Goal: Transaction & Acquisition: Purchase product/service

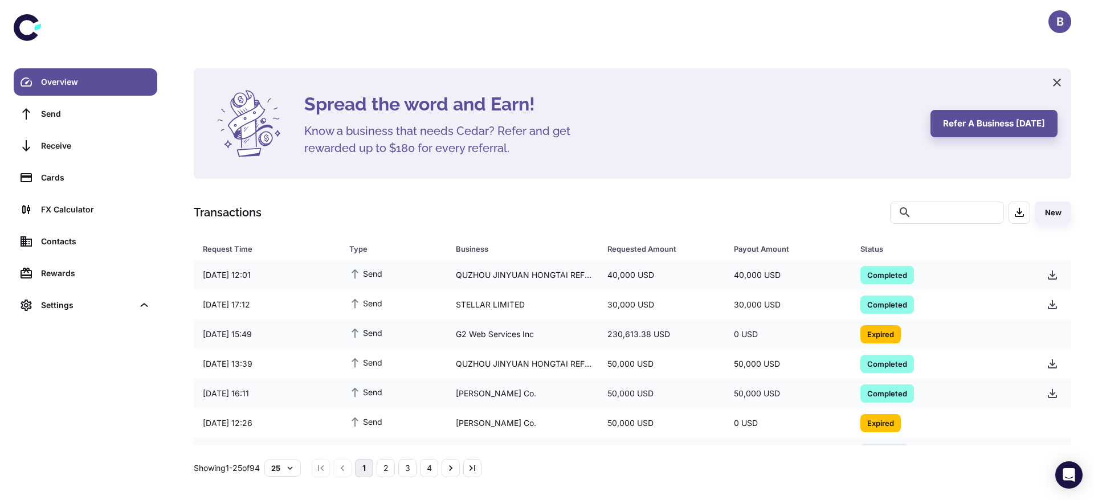
click at [1057, 27] on div "B" at bounding box center [1059, 21] width 23 height 23
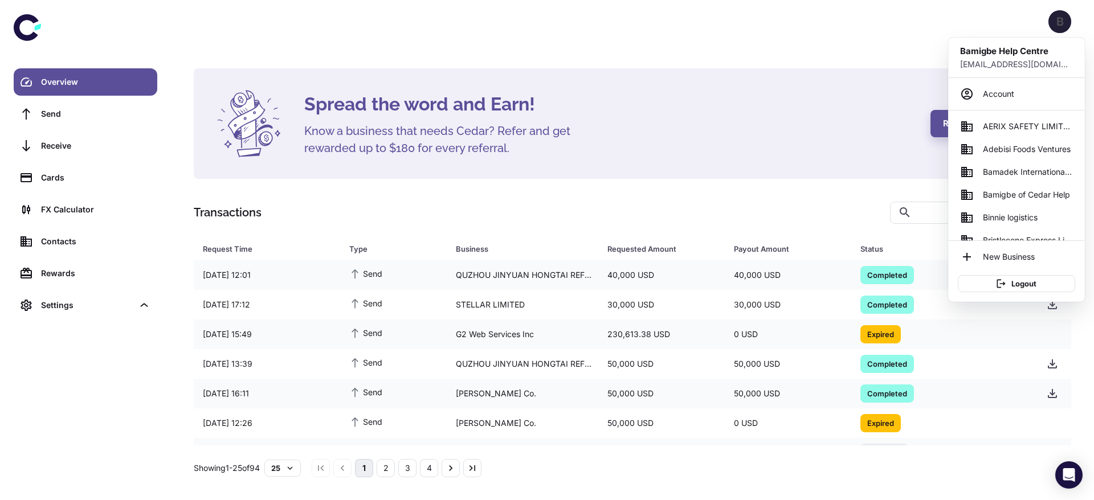
click at [864, 126] on div at bounding box center [547, 250] width 1094 height 500
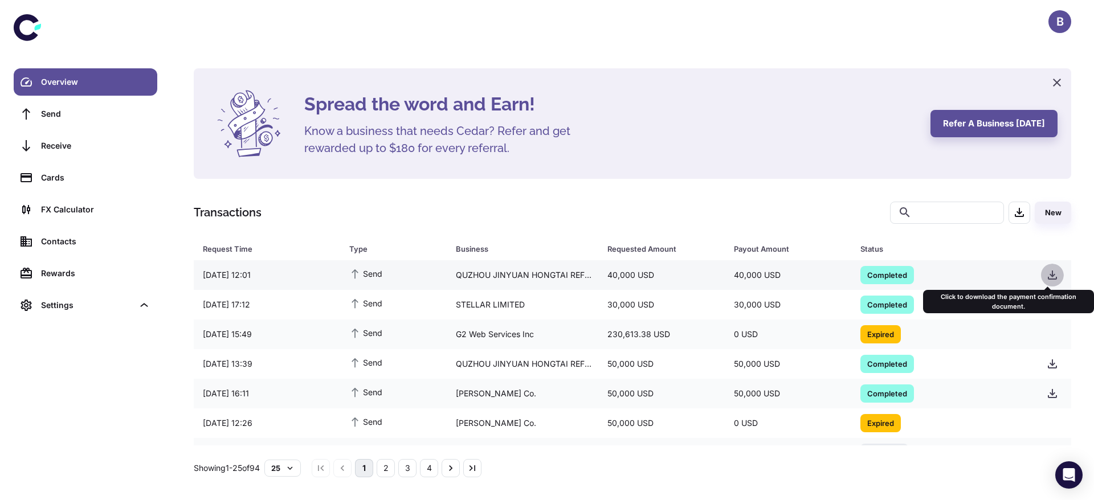
click at [1048, 272] on icon "button" at bounding box center [1052, 275] width 9 height 9
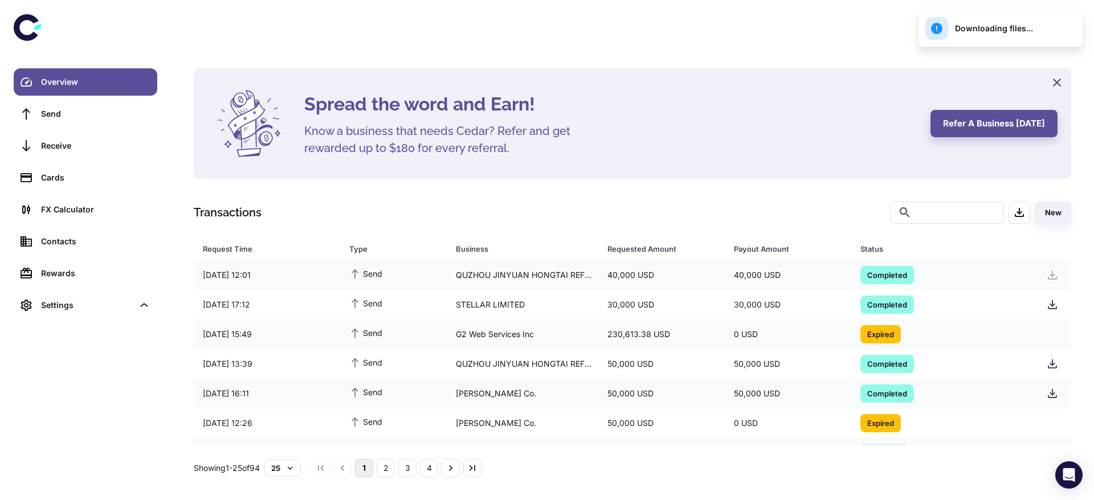
click at [835, 7] on div "B" at bounding box center [632, 21] width 922 height 43
click at [1059, 15] on div "B" at bounding box center [1059, 21] width 23 height 23
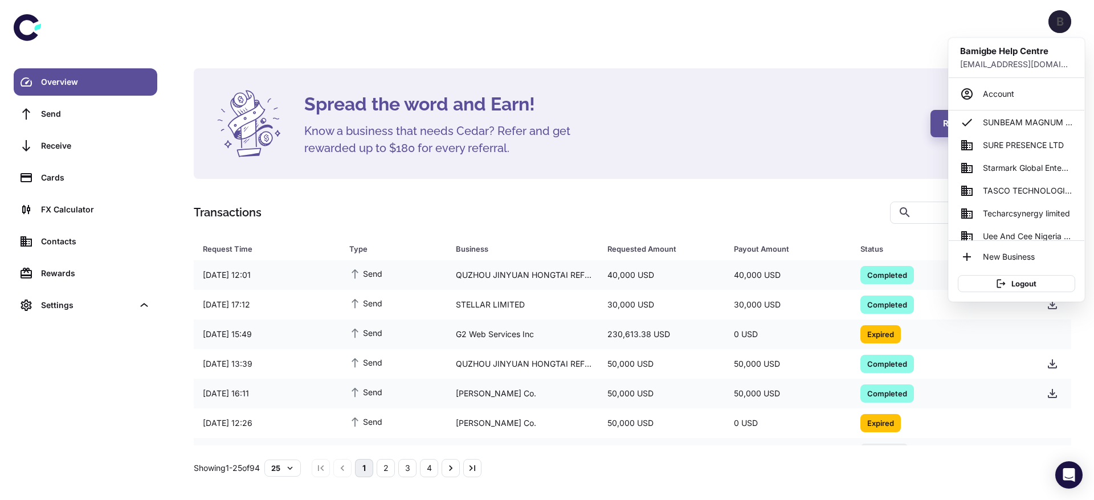
scroll to position [563, 0]
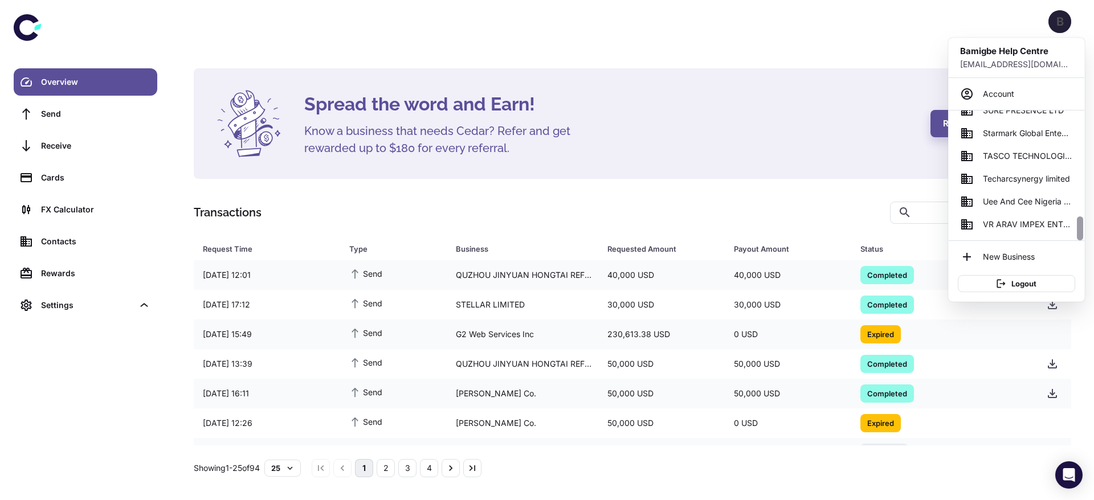
drag, startPoint x: 1079, startPoint y: 114, endPoint x: 1079, endPoint y: 198, distance: 84.3
click at [1079, 198] on div at bounding box center [1080, 176] width 9 height 130
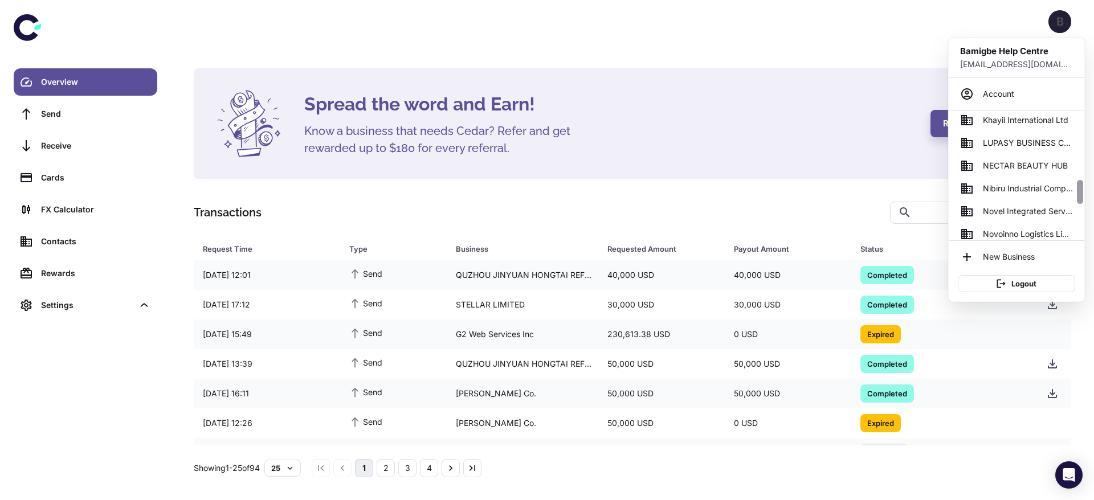
scroll to position [390, 0]
drag, startPoint x: 1079, startPoint y: 234, endPoint x: 1077, endPoint y: 201, distance: 32.6
click at [1077, 201] on div at bounding box center [1080, 195] width 6 height 24
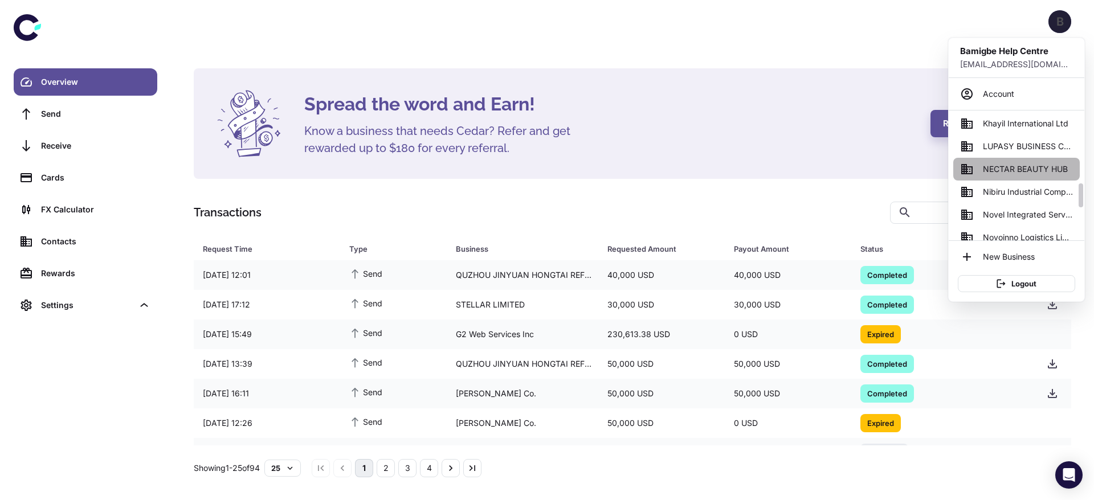
click at [1016, 168] on span "NECTAR BEAUTY HUB" at bounding box center [1025, 169] width 85 height 13
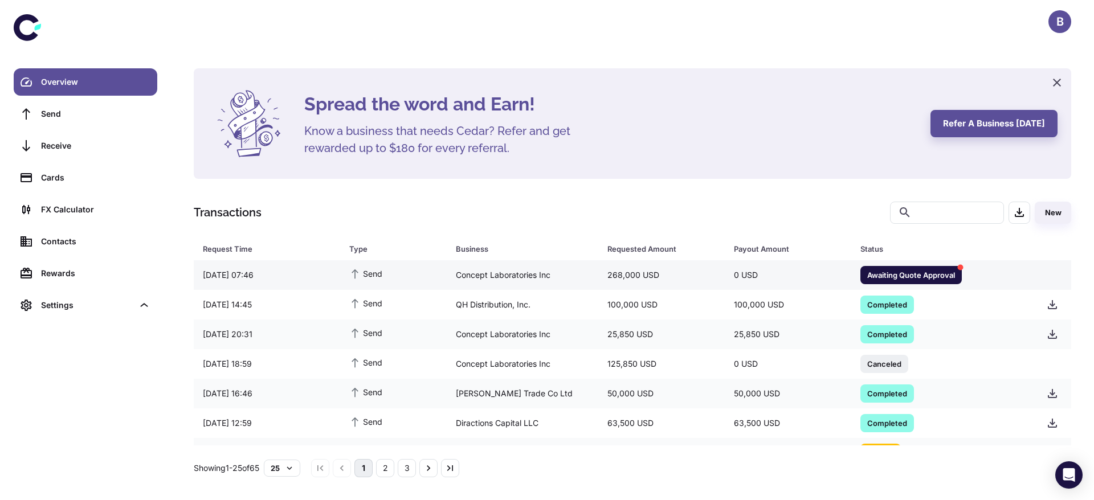
click at [854, 284] on div "Awaiting Quote Approval" at bounding box center [939, 275] width 177 height 27
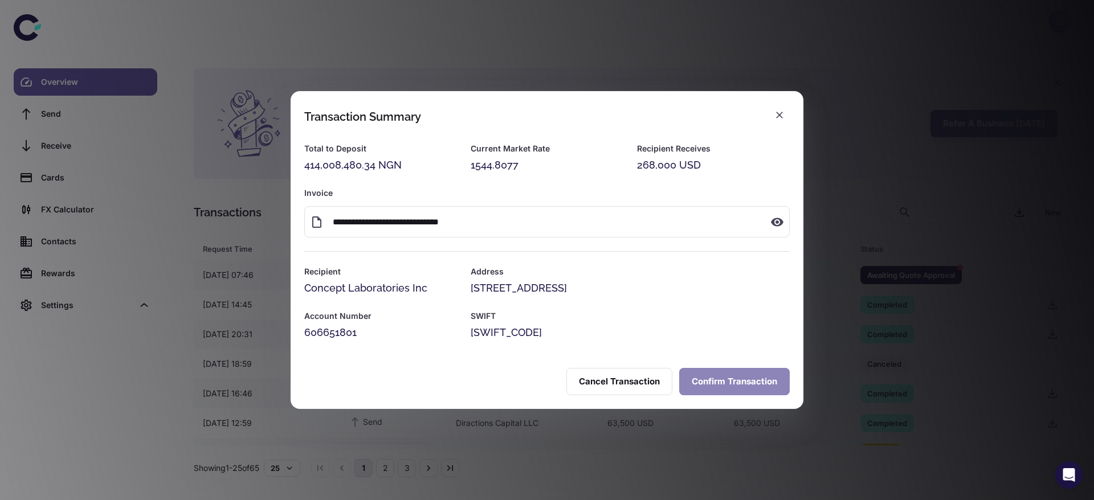
click at [725, 374] on button "Confirm Transaction" at bounding box center [734, 381] width 111 height 27
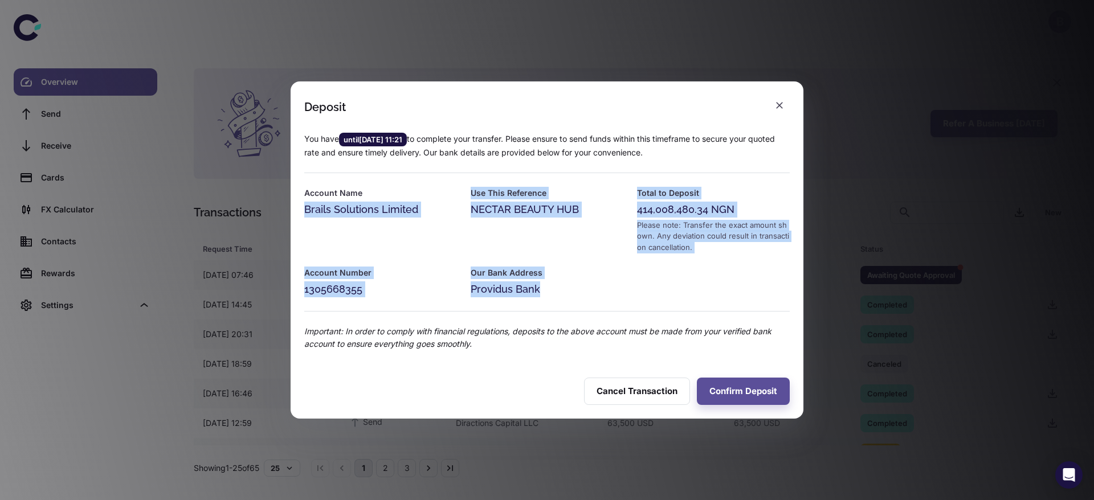
drag, startPoint x: 562, startPoint y: 293, endPoint x: 297, endPoint y: 199, distance: 281.5
click at [297, 199] on div "You have until [DATE] 11:21 to complete your transfer. Please ensure to send fu…" at bounding box center [540, 235] width 499 height 232
copy div "Brails Solutions Limited Use This Reference NECTAR BEAUTY HUB Total to Deposit …"
click at [781, 104] on icon "button" at bounding box center [779, 105] width 7 height 7
